Goal: Task Accomplishment & Management: Use online tool/utility

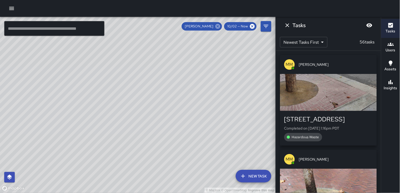
click at [218, 26] on icon at bounding box center [217, 26] width 5 height 5
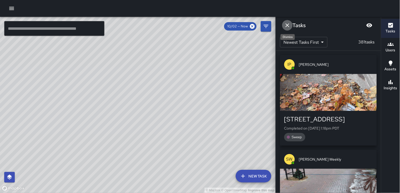
click at [286, 24] on icon "Dismiss" at bounding box center [287, 25] width 6 height 6
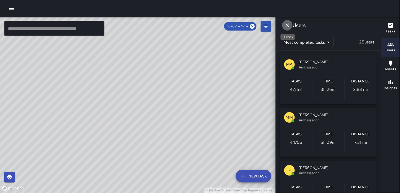
click at [286, 27] on icon "Dismiss" at bounding box center [287, 25] width 6 height 6
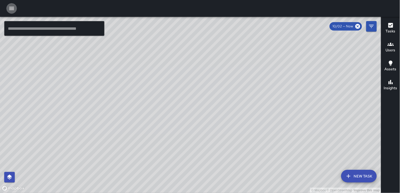
click at [14, 7] on icon "button" at bounding box center [11, 8] width 6 height 6
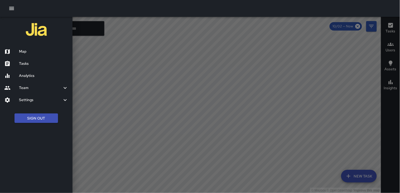
click at [30, 54] on h6 "Map" at bounding box center [43, 52] width 49 height 6
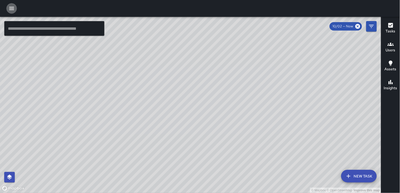
click at [9, 7] on icon "button" at bounding box center [11, 8] width 6 height 6
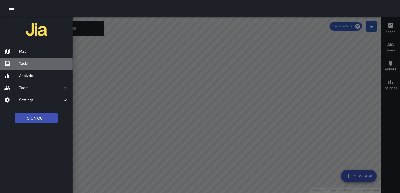
click at [34, 67] on div "Tasks" at bounding box center [36, 64] width 72 height 12
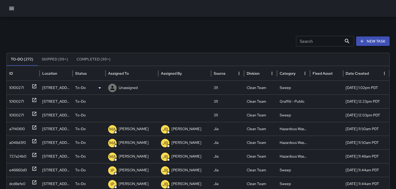
click at [16, 86] on div "10100271" at bounding box center [16, 87] width 14 height 13
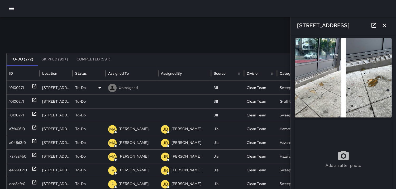
type input "**********"
click at [370, 77] on img at bounding box center [343, 77] width 97 height 79
click at [114, 86] on icon at bounding box center [112, 88] width 6 height 6
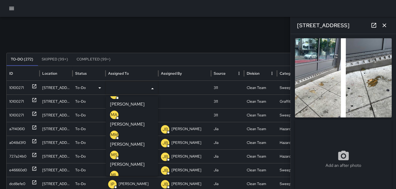
scroll to position [88, 0]
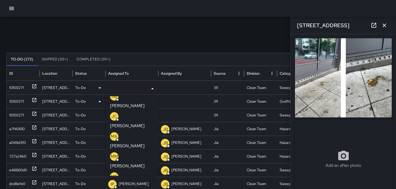
drag, startPoint x: 114, startPoint y: 115, endPoint x: 115, endPoint y: 106, distance: 8.7
click at [114, 173] on p "MS" at bounding box center [114, 176] width 6 height 6
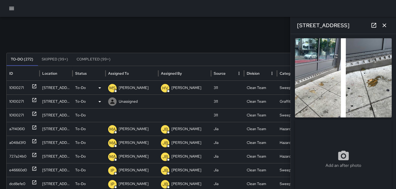
click at [16, 98] on div "10100271" at bounding box center [16, 101] width 14 height 13
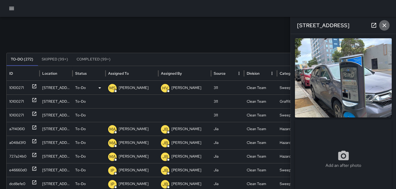
click at [385, 25] on icon "button" at bounding box center [384, 25] width 6 height 6
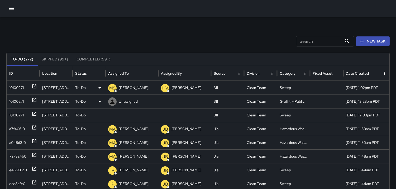
click at [12, 100] on div "10100271" at bounding box center [16, 101] width 14 height 13
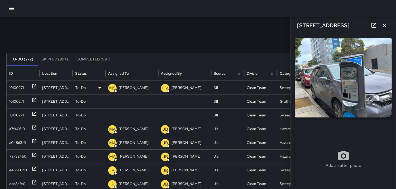
click at [356, 87] on img at bounding box center [343, 77] width 97 height 79
click at [112, 101] on icon at bounding box center [112, 101] width 4 height 4
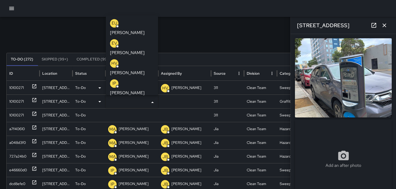
click at [99, 100] on icon at bounding box center [99, 101] width 6 height 6
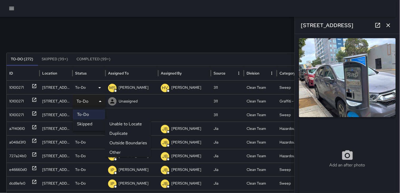
click at [90, 123] on li "Skipped" at bounding box center [89, 123] width 32 height 9
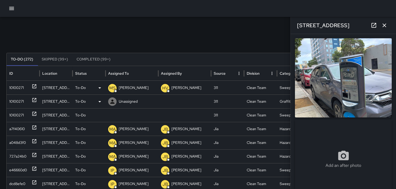
click at [23, 99] on div "10100271" at bounding box center [16, 101] width 14 height 13
click at [14, 96] on div "10100271" at bounding box center [16, 101] width 14 height 13
click at [18, 112] on div "10100271" at bounding box center [16, 114] width 14 height 13
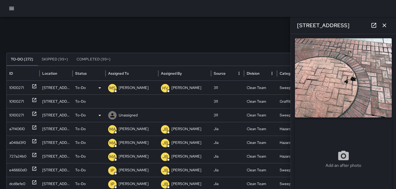
type input "**********"
click at [23, 98] on div "10100271" at bounding box center [16, 101] width 14 height 13
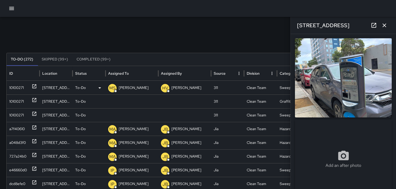
click at [385, 28] on icon "button" at bounding box center [384, 25] width 6 height 6
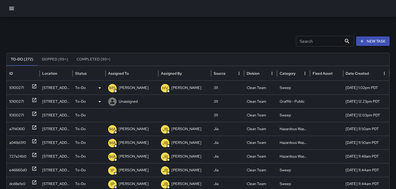
click at [18, 107] on div "10100271" at bounding box center [16, 101] width 14 height 13
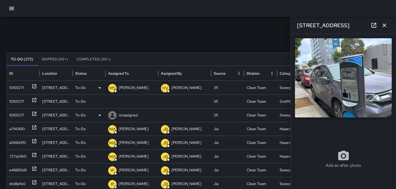
click at [17, 115] on div "10100271" at bounding box center [16, 114] width 14 height 13
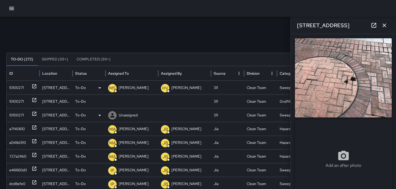
type input "**********"
click at [343, 91] on img at bounding box center [343, 77] width 97 height 79
click at [0, 0] on icon at bounding box center [0, 0] width 0 height 0
click at [111, 114] on icon at bounding box center [112, 115] width 6 height 6
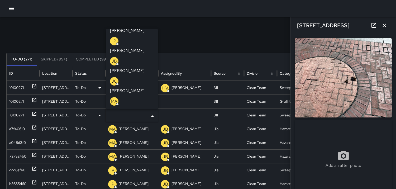
scroll to position [59, 0]
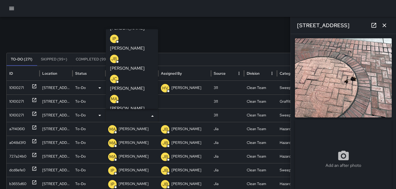
click at [114, 115] on p "MM" at bounding box center [113, 118] width 7 height 6
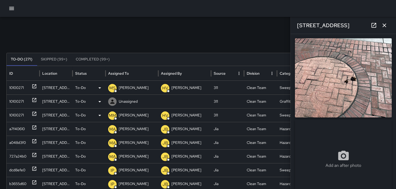
click at [10, 97] on div "10100271" at bounding box center [16, 101] width 14 height 13
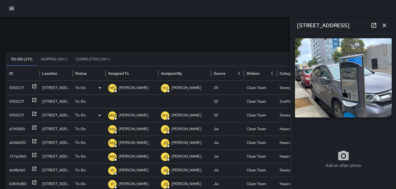
click at [0, 0] on icon at bounding box center [0, 0] width 0 height 0
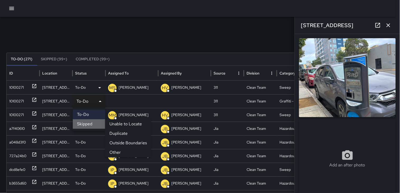
click at [80, 125] on li "Skipped" at bounding box center [89, 123] width 32 height 9
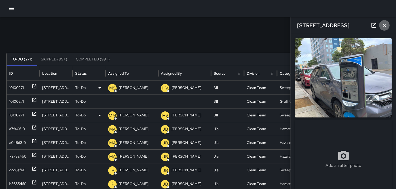
click at [386, 24] on icon "button" at bounding box center [384, 25] width 6 height 6
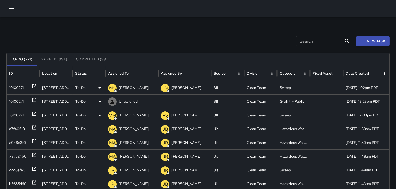
click at [15, 99] on div "10100271" at bounding box center [16, 101] width 14 height 13
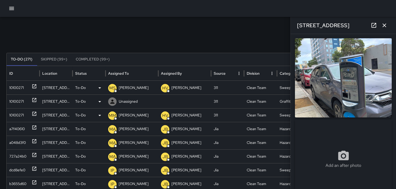
type input "**********"
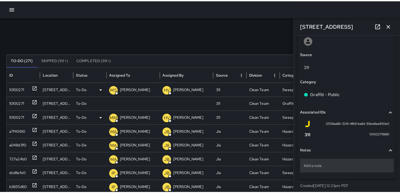
scroll to position [295, 0]
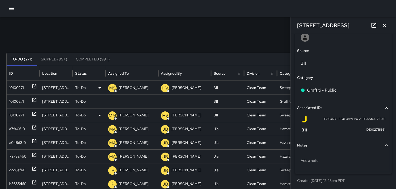
click at [0, 0] on icon at bounding box center [0, 0] width 0 height 0
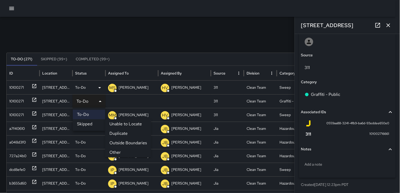
click at [87, 123] on li "Skipped" at bounding box center [89, 123] width 32 height 9
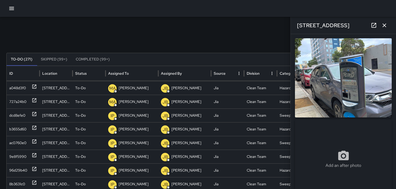
scroll to position [0, 0]
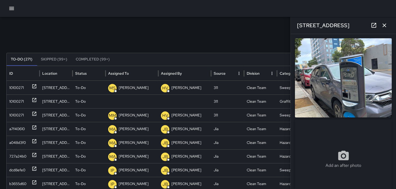
click at [0, 0] on icon at bounding box center [0, 0] width 0 height 0
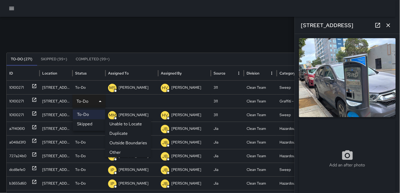
click at [114, 150] on li "Other" at bounding box center [128, 152] width 46 height 9
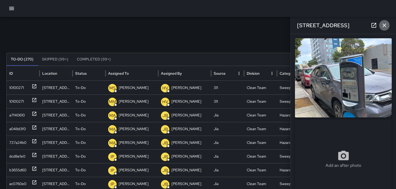
click at [386, 25] on icon "button" at bounding box center [384, 25] width 6 height 6
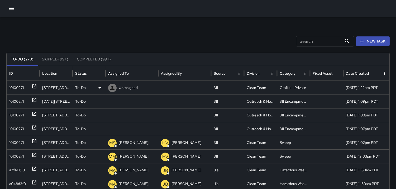
click at [15, 85] on div "10100271" at bounding box center [16, 87] width 14 height 13
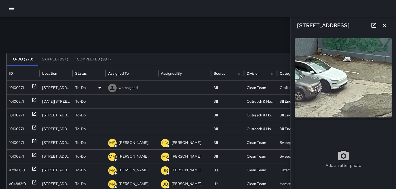
click at [100, 87] on icon at bounding box center [99, 87] width 3 height 1
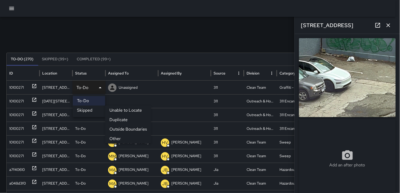
click at [119, 131] on li "Outside Boundaries" at bounding box center [128, 129] width 46 height 9
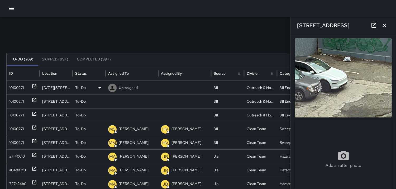
click at [17, 86] on div "10100271" at bounding box center [16, 87] width 14 height 13
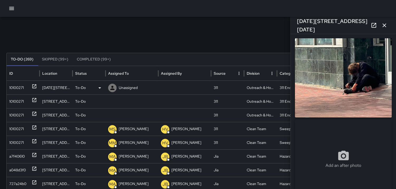
click at [114, 86] on icon at bounding box center [112, 88] width 6 height 6
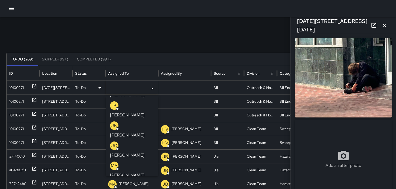
scroll to position [88, 0]
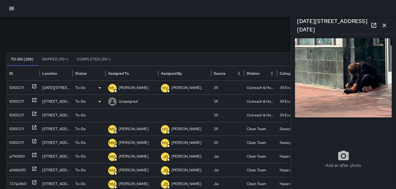
click at [17, 98] on div "10100271" at bounding box center [16, 101] width 14 height 13
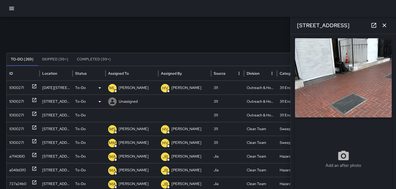
type input "**********"
click at [110, 101] on icon at bounding box center [112, 101] width 6 height 6
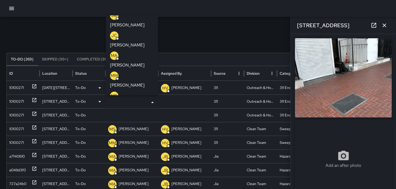
click at [112, 113] on p "ML" at bounding box center [114, 116] width 6 height 6
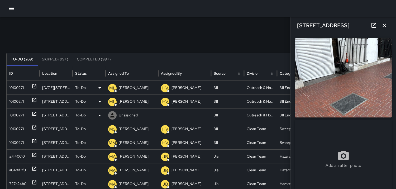
click at [16, 112] on div "10100271" at bounding box center [16, 114] width 14 height 13
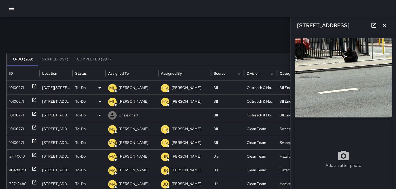
type input "**********"
click at [114, 113] on icon at bounding box center [112, 115] width 6 height 6
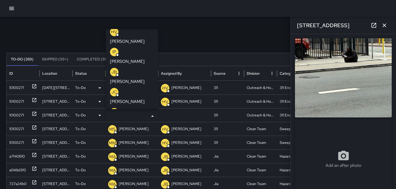
scroll to position [59, 0]
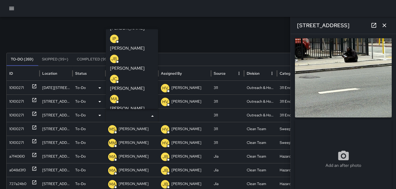
click at [113, 155] on p "ML" at bounding box center [114, 158] width 6 height 6
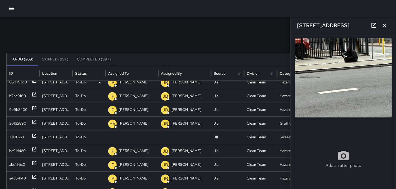
scroll to position [219, 0]
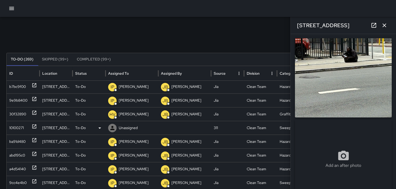
click at [20, 126] on div "10100271" at bounding box center [16, 127] width 14 height 13
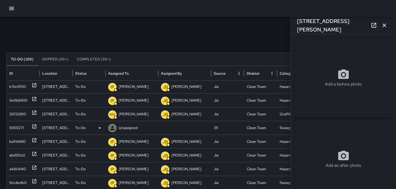
type input "**********"
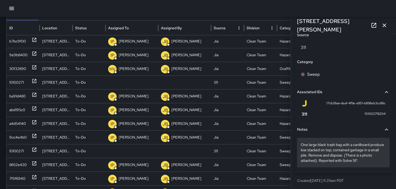
scroll to position [59, 0]
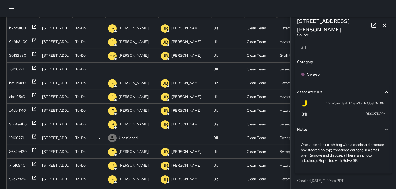
click at [24, 139] on div "10100271" at bounding box center [16, 137] width 14 height 13
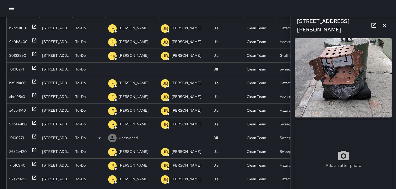
type input "**********"
click at [386, 26] on icon "button" at bounding box center [384, 25] width 6 height 6
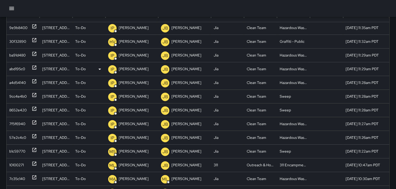
scroll to position [167, 0]
